Goal: Go to known website: Access a specific website the user already knows

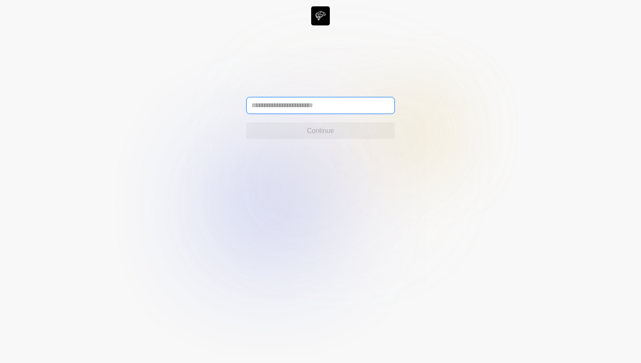
click at [281, 105] on input "text" at bounding box center [320, 105] width 148 height 17
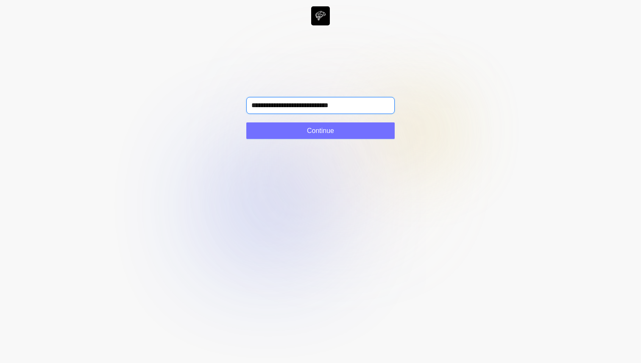
type input "**********"
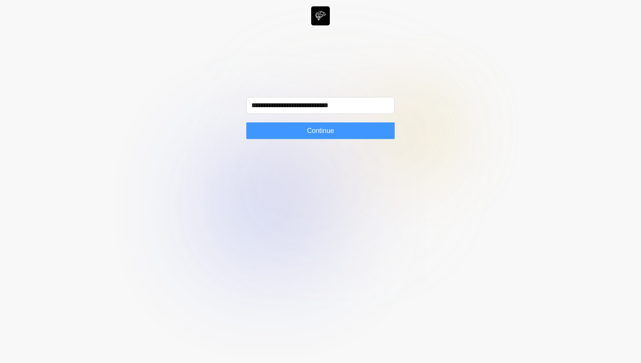
click at [307, 129] on span "Continue" at bounding box center [320, 131] width 27 height 10
